Goal: Information Seeking & Learning: Check status

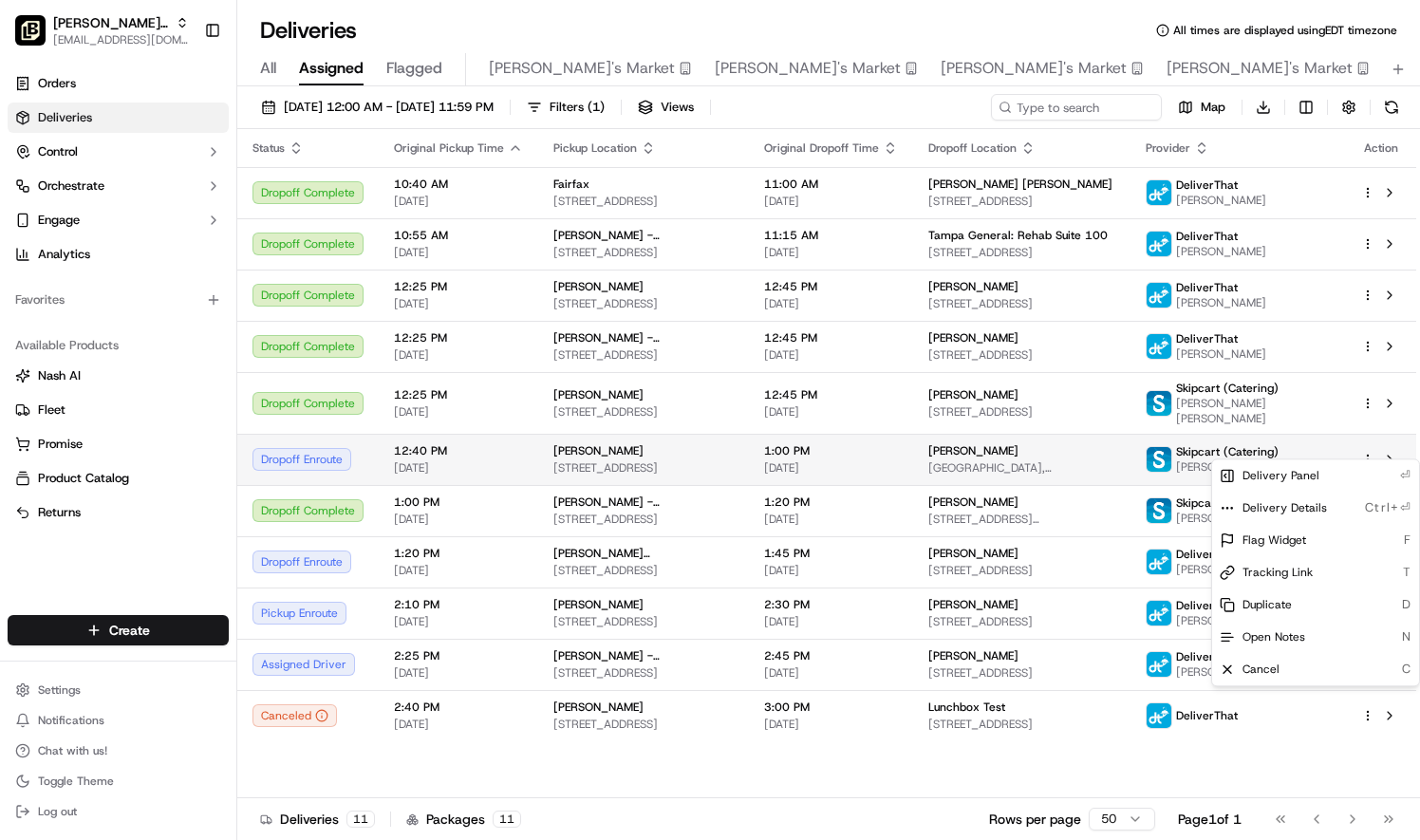
click at [1368, 450] on html "[PERSON_NAME] Parent Org [EMAIL_ADDRESS][DOMAIN_NAME] Toggle Sidebar Orders Del…" at bounding box center [710, 420] width 1420 height 840
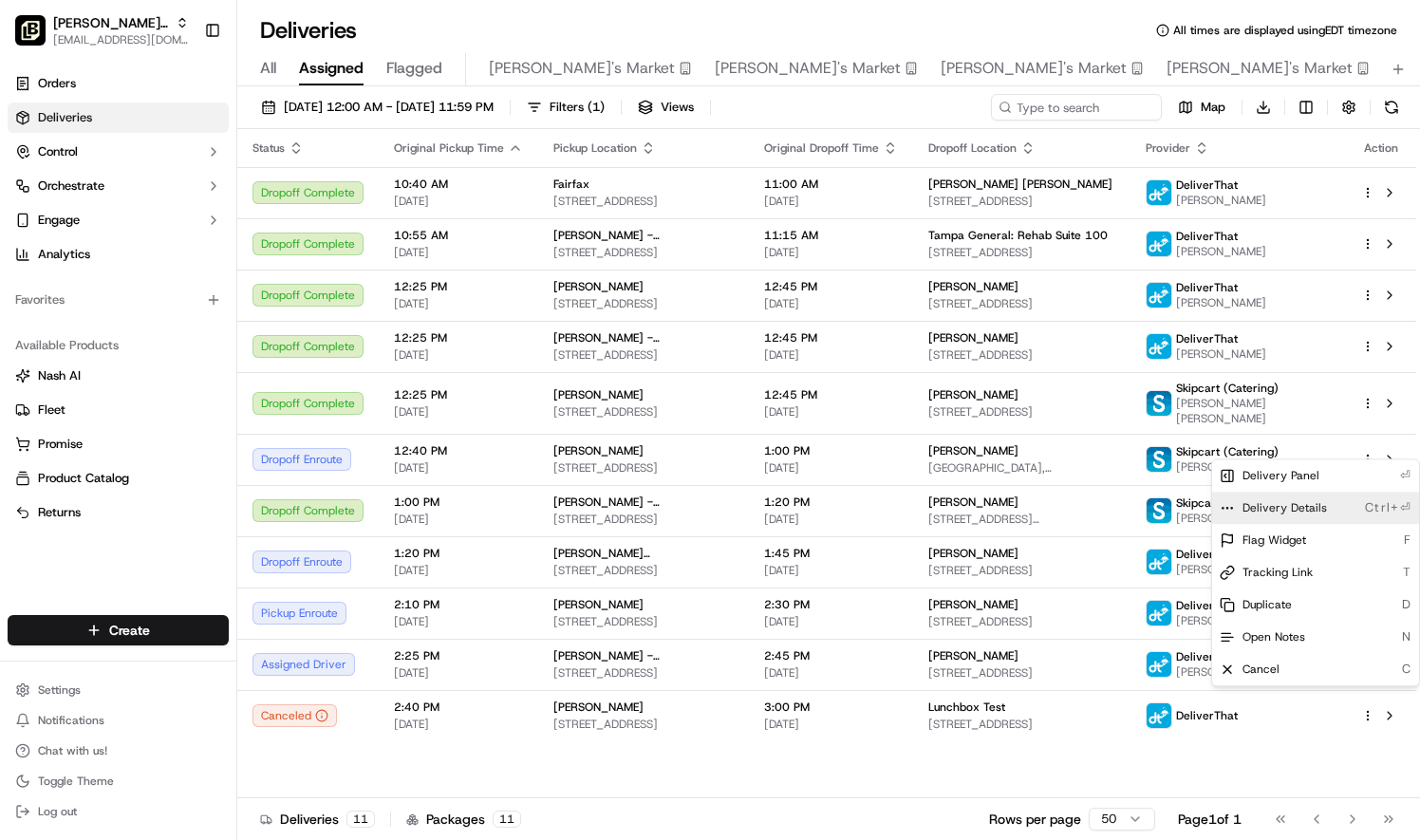
click at [1294, 506] on span "Delivery Details" at bounding box center [1284, 507] width 85 height 15
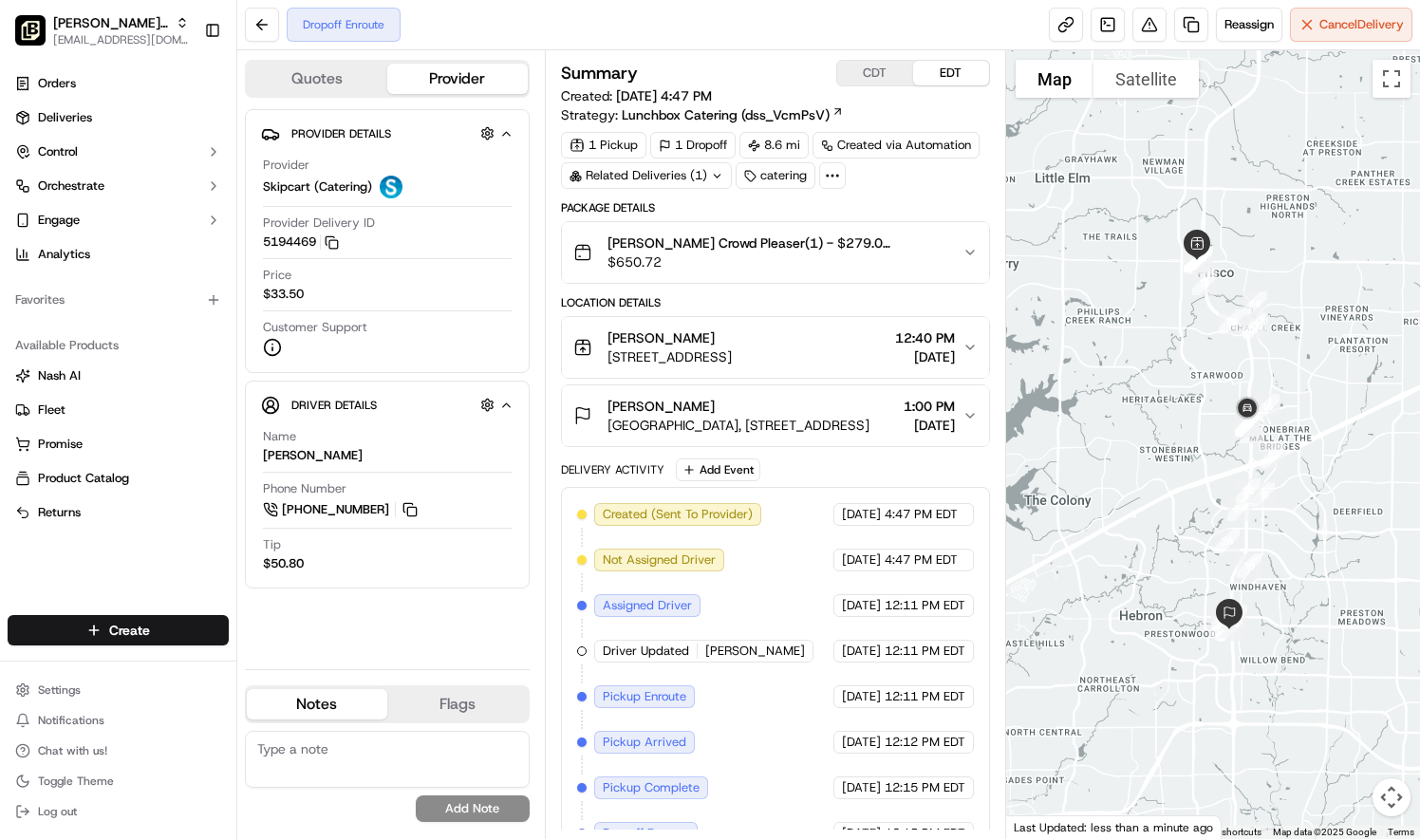
click at [960, 409] on div "[PERSON_NAME] [GEOGRAPHIC_DATA], [STREET_ADDRESS] 1:00 PM [DATE]" at bounding box center [767, 415] width 389 height 37
